Goal: Task Accomplishment & Management: Manage account settings

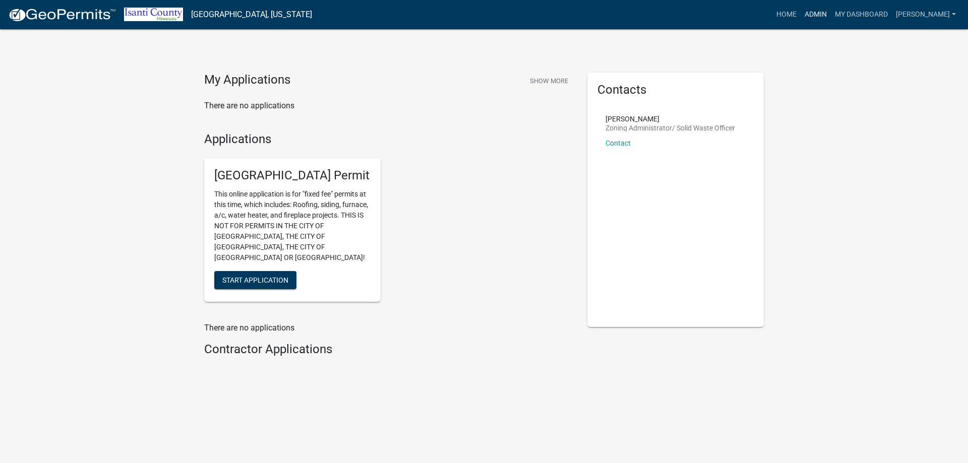
click at [821, 7] on link "Admin" at bounding box center [815, 14] width 30 height 19
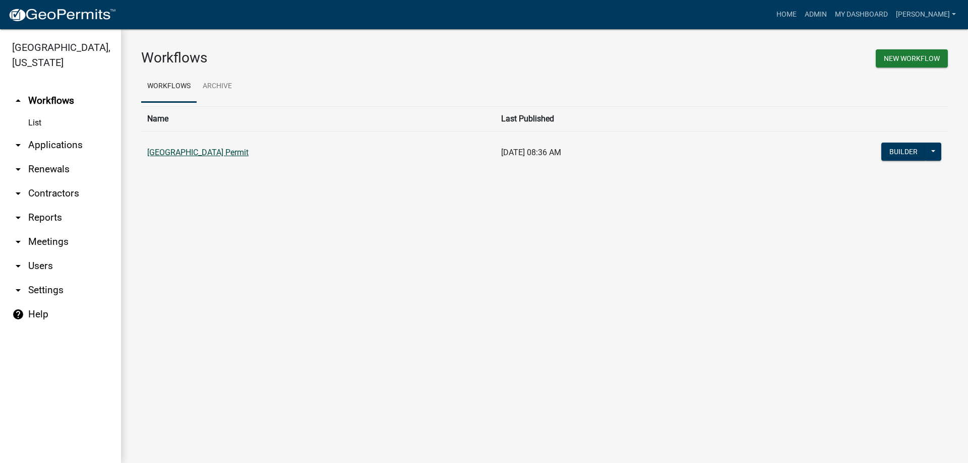
click at [182, 152] on link "[GEOGRAPHIC_DATA] Permit" at bounding box center [197, 153] width 101 height 10
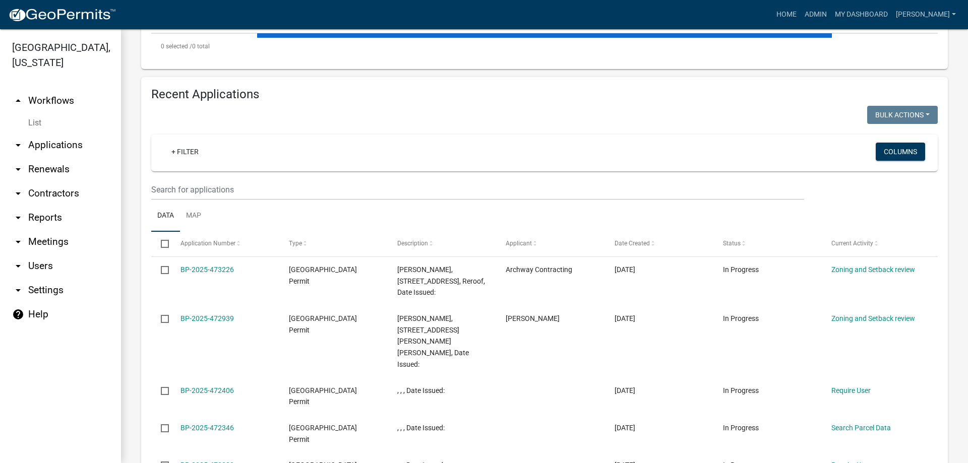
scroll to position [302, 0]
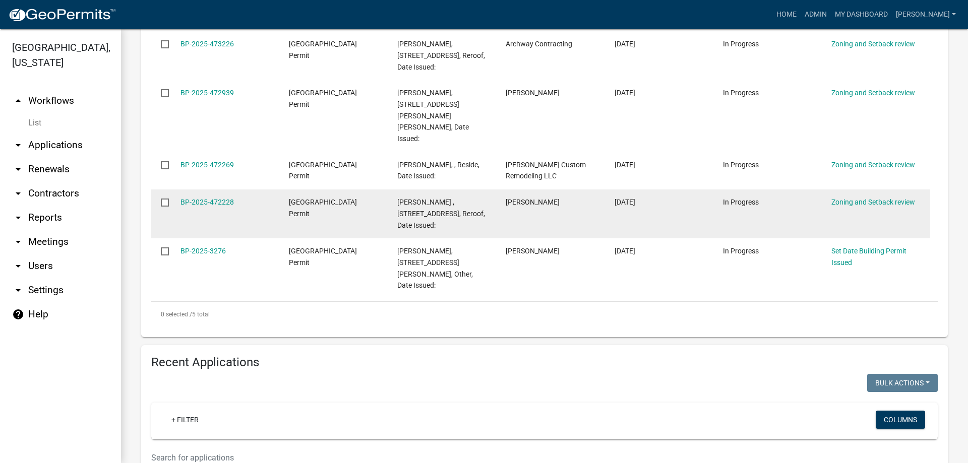
click at [182, 190] on datatable-body-cell "BP-2025-472228" at bounding box center [224, 213] width 108 height 49
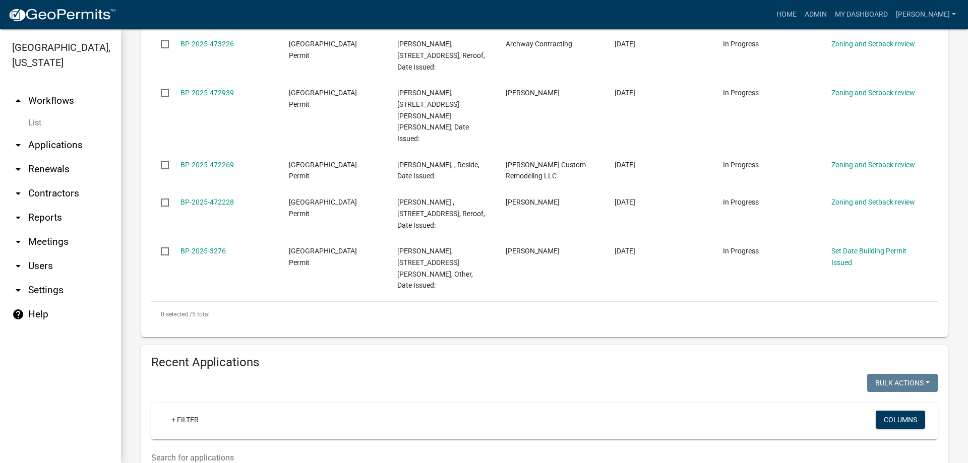
click at [185, 447] on input "text" at bounding box center [477, 457] width 653 height 21
type input "29418"
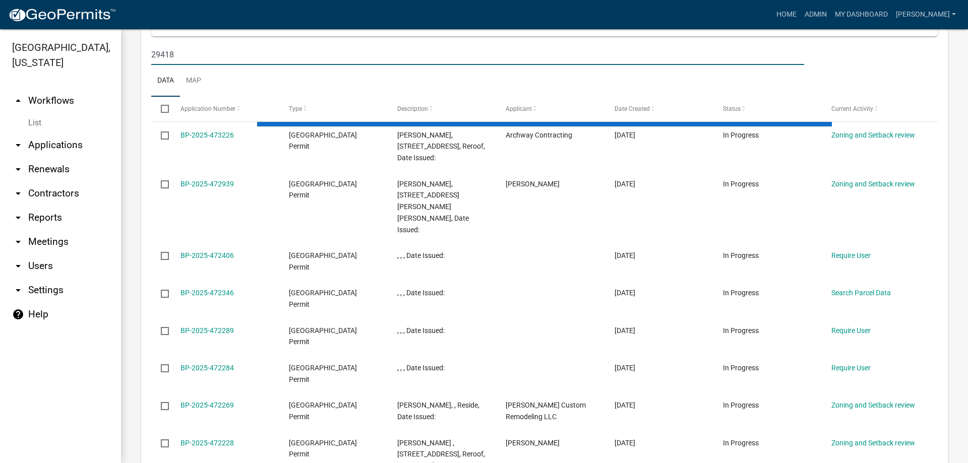
scroll to position [487, 0]
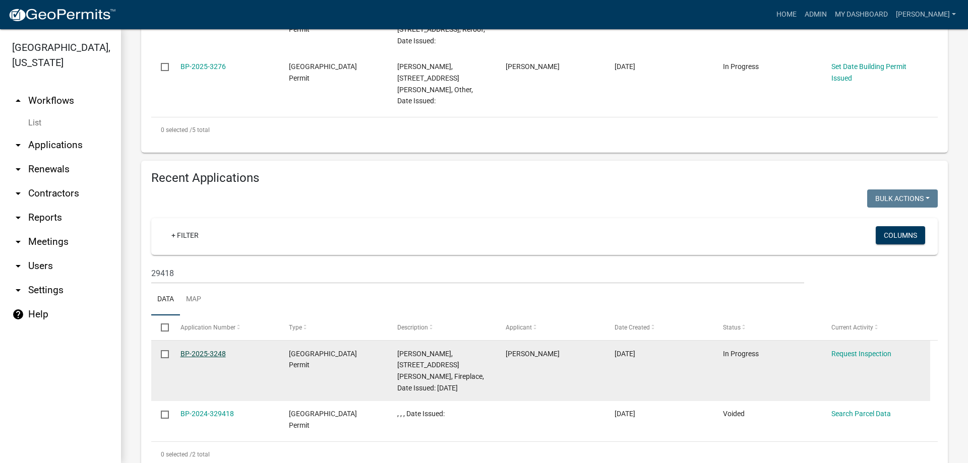
click at [201, 350] on link "BP-2025-3248" at bounding box center [202, 354] width 45 height 8
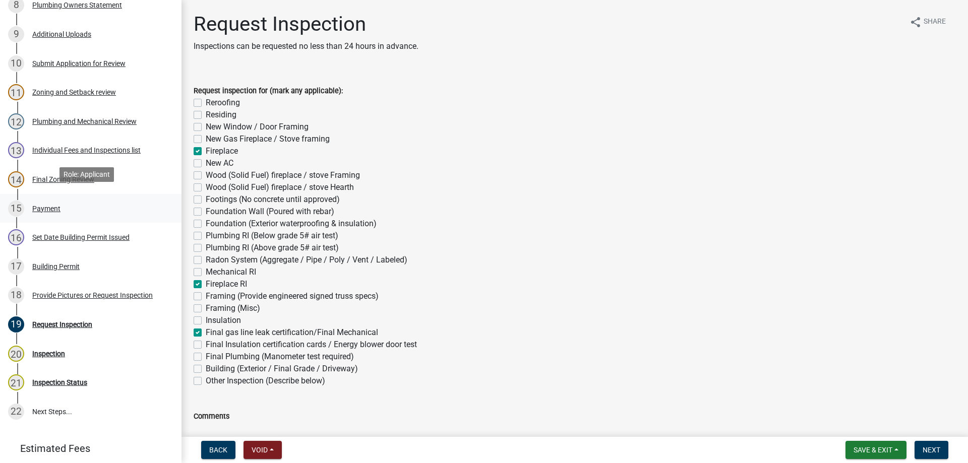
scroll to position [403, 0]
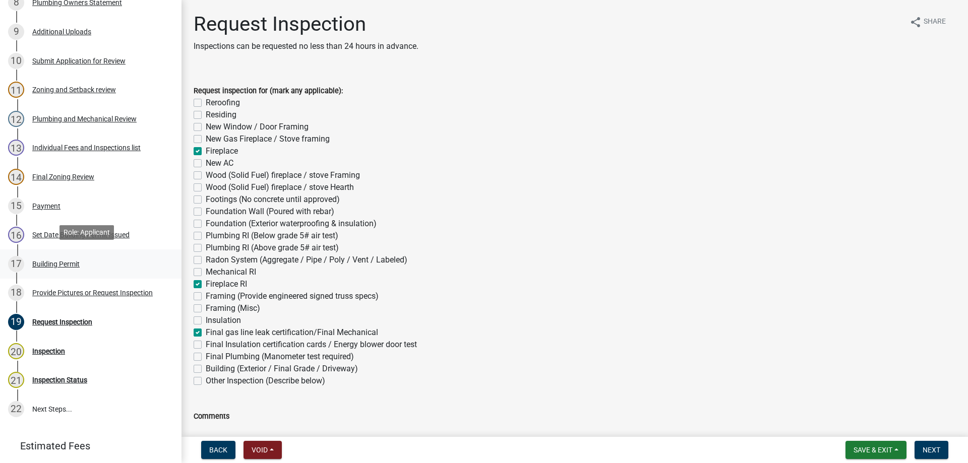
click at [59, 262] on div "Building Permit" at bounding box center [55, 264] width 47 height 7
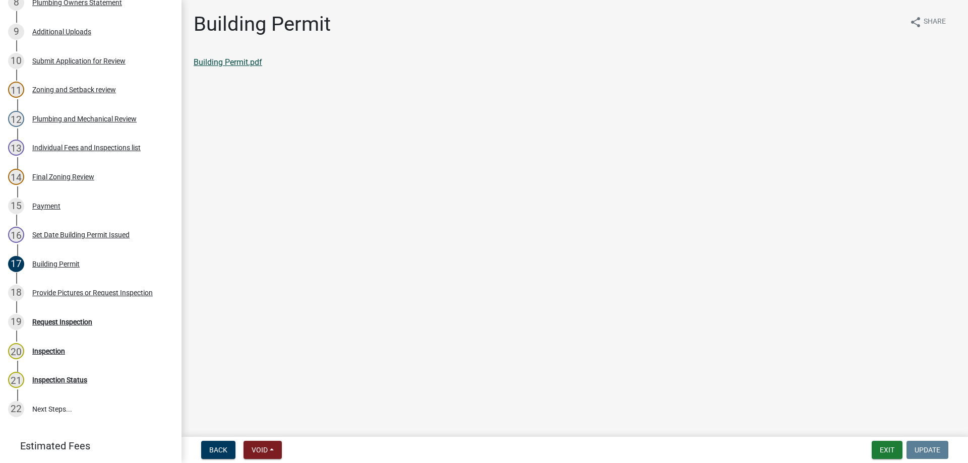
click at [243, 61] on link "Building Permit.pdf" at bounding box center [228, 62] width 69 height 10
